Goal: Task Accomplishment & Management: Manage account settings

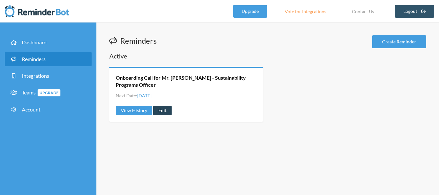
click at [164, 111] on link "Edit" at bounding box center [162, 111] width 18 height 10
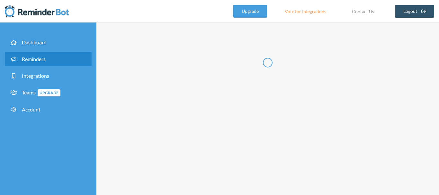
type input "Onboarding Call for Mr. [PERSON_NAME] - Sustainability Programs Officer"
checkbox input "true"
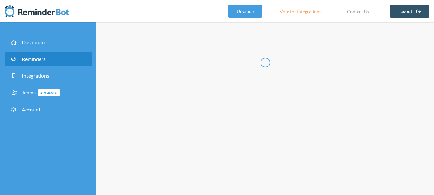
select select "12:00:00"
select select "16:00:00"
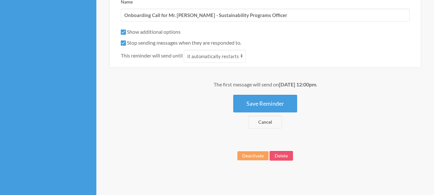
scroll to position [522, 0]
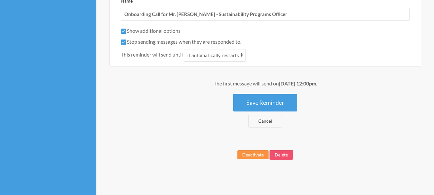
click at [254, 153] on button "Deactivate" at bounding box center [253, 154] width 31 height 9
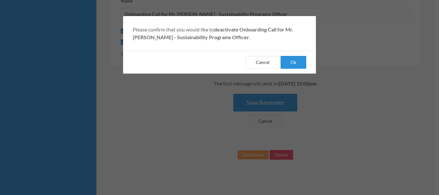
click at [283, 62] on button "Ok" at bounding box center [294, 62] width 26 height 13
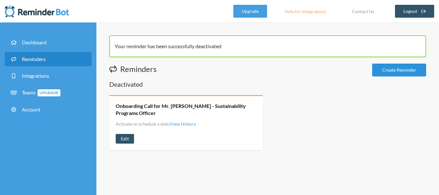
click at [412, 72] on link "Create Reminder" at bounding box center [399, 70] width 54 height 13
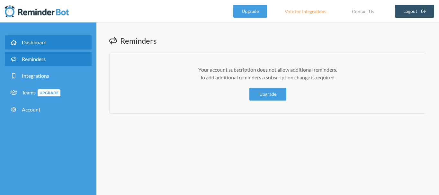
click at [40, 47] on link "Dashboard" at bounding box center [48, 42] width 87 height 14
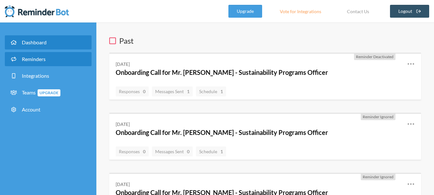
click at [38, 57] on span "Reminders" at bounding box center [34, 59] width 24 height 6
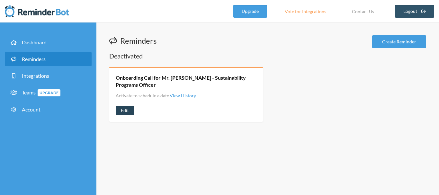
click at [124, 111] on link "Edit" at bounding box center [125, 111] width 18 height 10
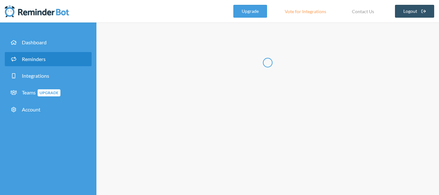
type input "Onboarding Call for Mr. [PERSON_NAME] - Sustainability Programs Officer"
checkbox input "true"
select select "12:00:00"
select select "16:00:00"
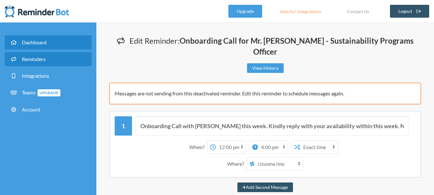
click at [43, 45] on span "Dashboard" at bounding box center [34, 42] width 25 height 6
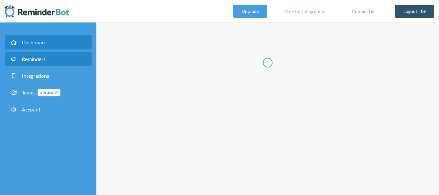
click at [42, 62] on link "Reminders" at bounding box center [48, 59] width 87 height 14
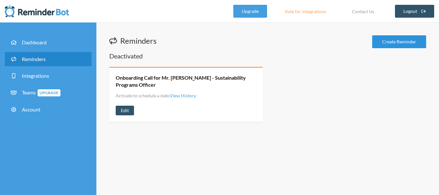
click at [392, 40] on link "Create Reminder" at bounding box center [399, 41] width 54 height 13
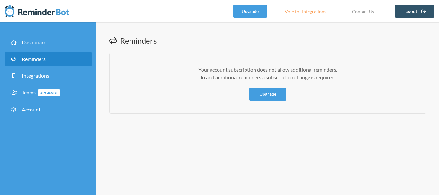
click at [32, 60] on span "Reminders" at bounding box center [34, 59] width 24 height 6
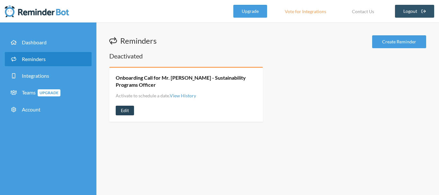
click at [127, 109] on link "Edit" at bounding box center [125, 111] width 18 height 10
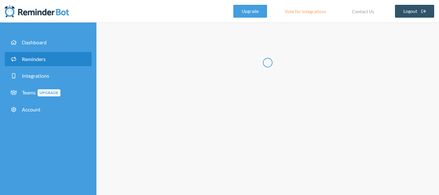
type input "Onboarding Call for Mr. [PERSON_NAME] - Sustainability Programs Officer"
checkbox input "true"
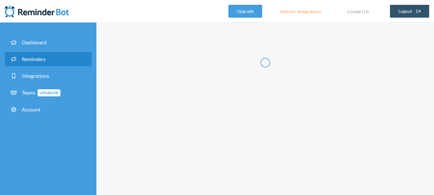
select select "12:00:00"
select select "16:00:00"
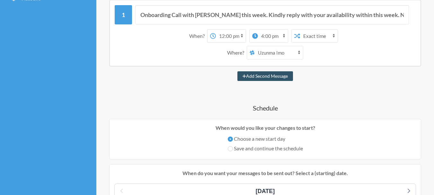
scroll to position [64, 0]
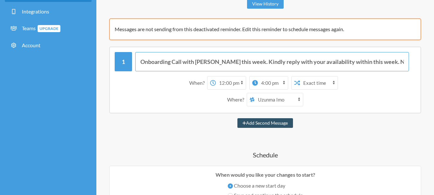
drag, startPoint x: 142, startPoint y: 61, endPoint x: 173, endPoint y: 63, distance: 31.6
click at [173, 63] on input "Onboarding Call with [PERSON_NAME] this week. Kindly reply with your availabili…" at bounding box center [272, 61] width 274 height 19
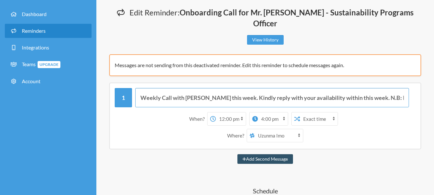
scroll to position [0, 0]
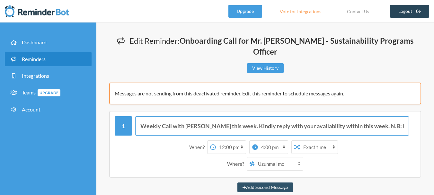
type input "Weekly Call with [PERSON_NAME] this week. Kindly reply with your availability w…"
click at [407, 12] on link "Logout" at bounding box center [410, 11] width 40 height 13
